Goal: Find specific page/section: Find specific page/section

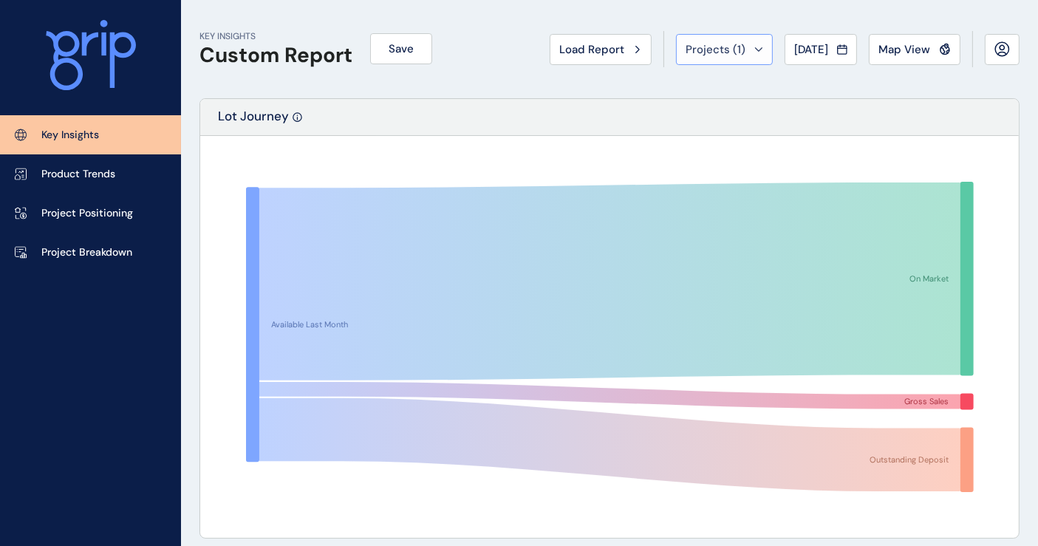
click at [749, 45] on div "Projects ( 1 )" at bounding box center [724, 49] width 78 height 15
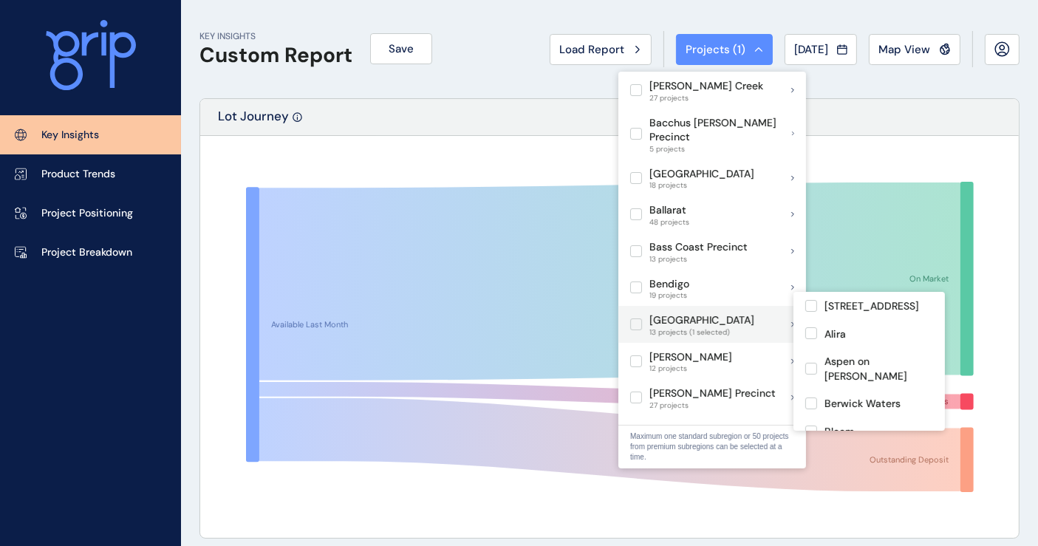
click at [635, 318] on label at bounding box center [636, 324] width 12 height 12
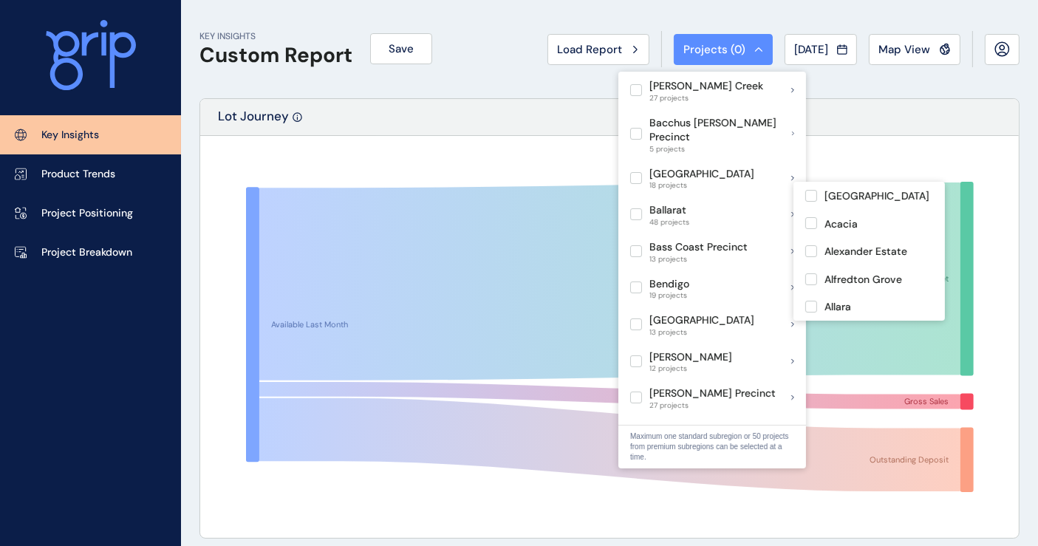
click at [86, 58] on icon at bounding box center [91, 55] width 90 height 71
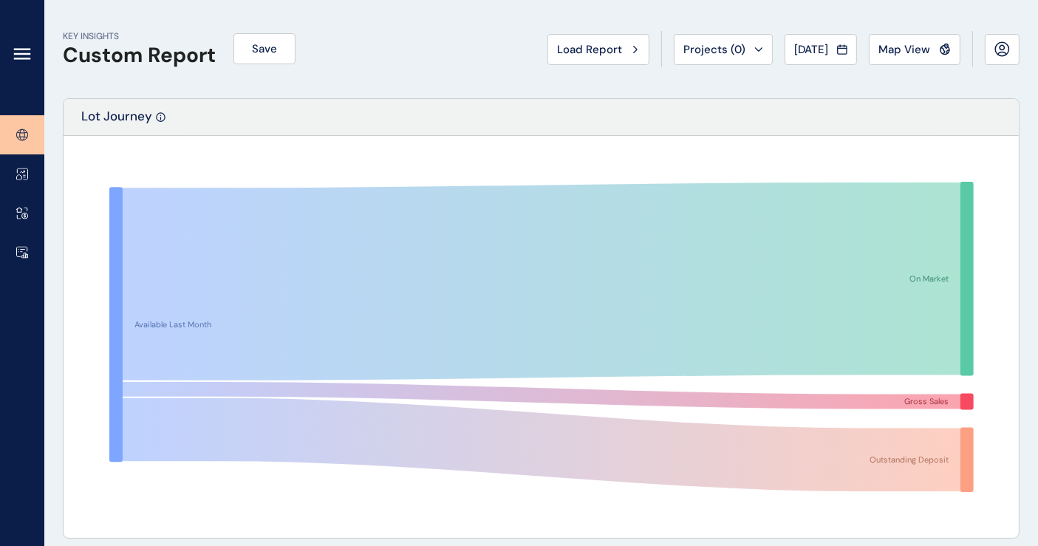
click at [18, 49] on icon at bounding box center [22, 49] width 15 height 0
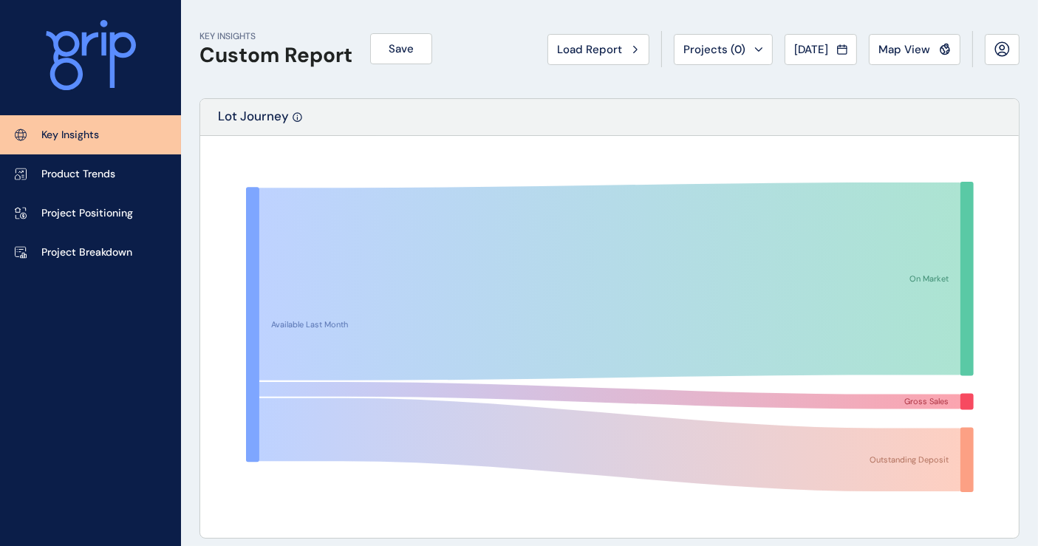
click at [41, 134] on p "Key Insights" at bounding box center [70, 135] width 58 height 15
